Goal: Navigation & Orientation: Find specific page/section

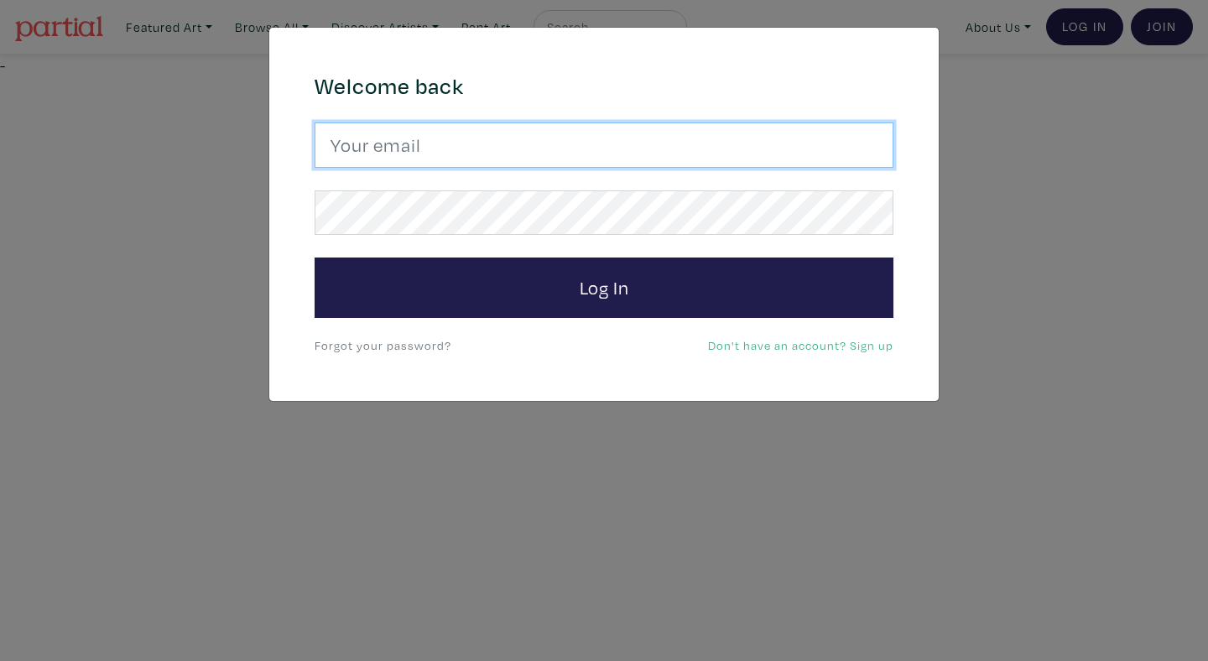
click at [693, 138] on input "email" at bounding box center [603, 144] width 579 height 45
click at [314, 257] on button "Log In" at bounding box center [603, 287] width 579 height 60
type input "anoomub45@gmail.com"
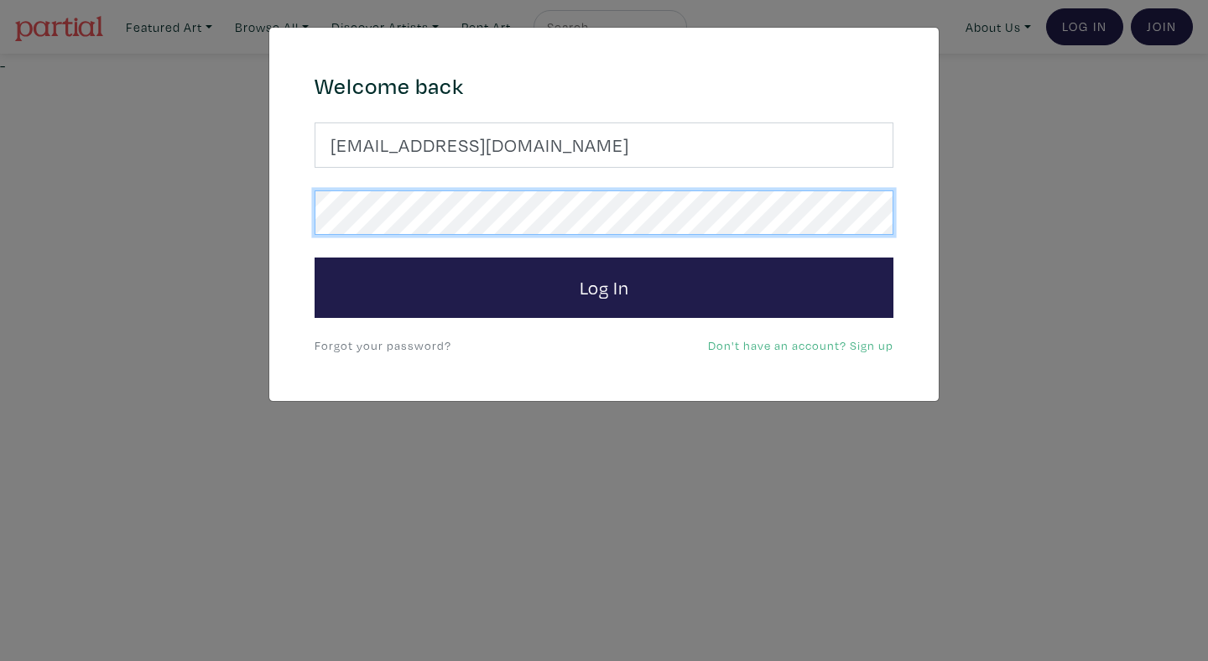
click at [314, 257] on button "Log In" at bounding box center [603, 287] width 579 height 60
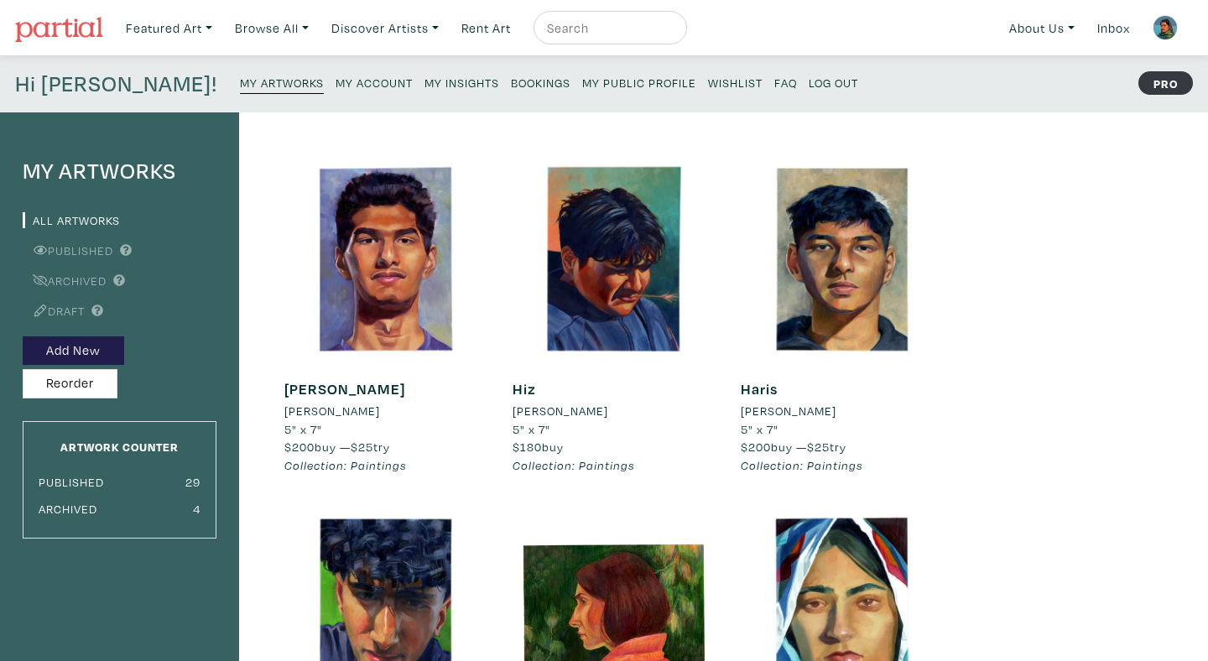
click at [511, 88] on small "Bookings" at bounding box center [541, 83] width 60 height 16
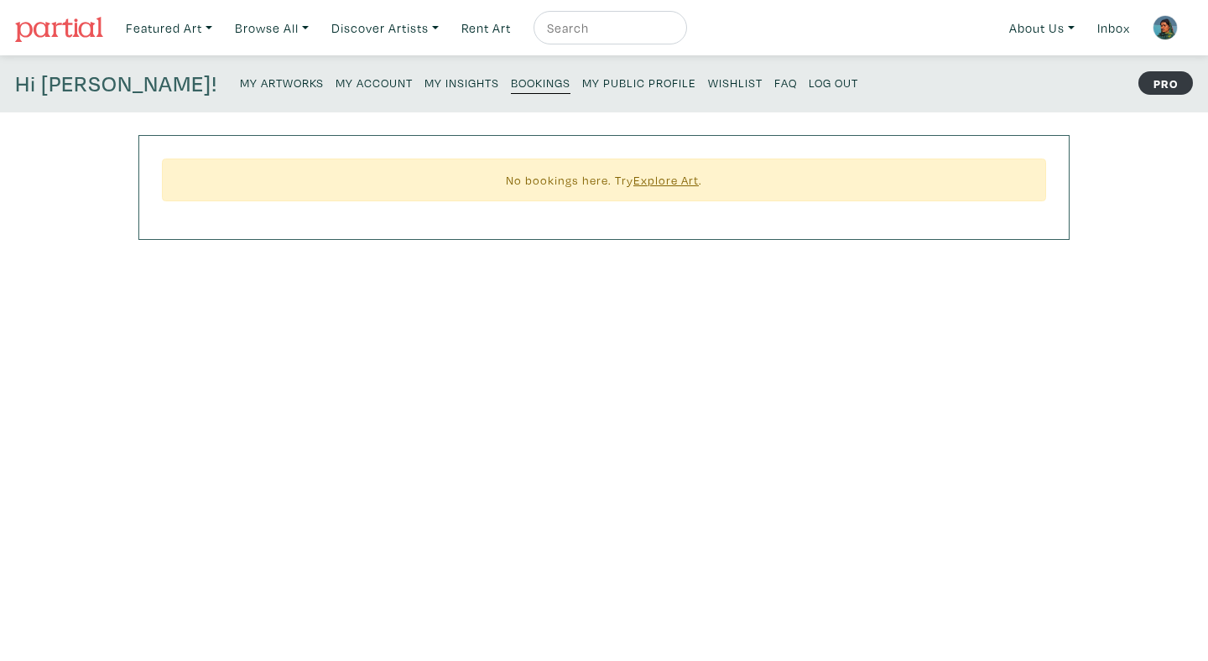
click at [424, 79] on small "My Insights" at bounding box center [461, 83] width 75 height 16
